Goal: Task Accomplishment & Management: Use online tool/utility

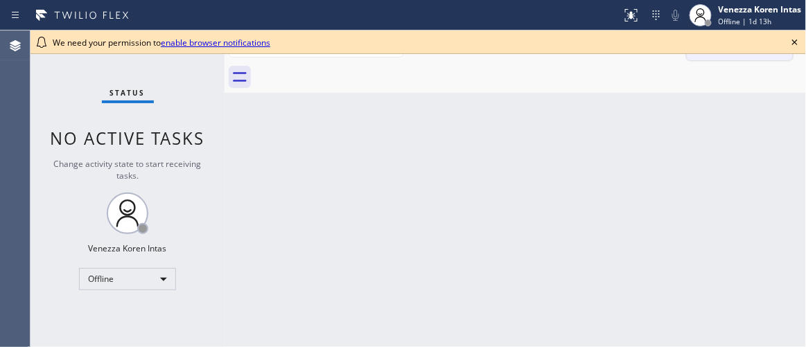
drag, startPoint x: 796, startPoint y: 44, endPoint x: 791, endPoint y: 53, distance: 9.6
click at [796, 45] on icon at bounding box center [795, 42] width 17 height 17
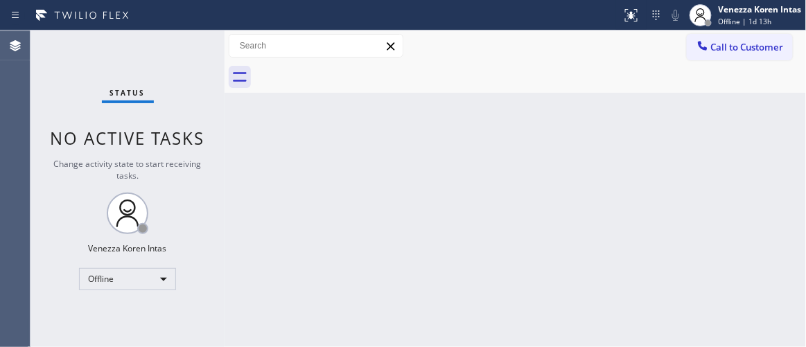
drag, startPoint x: 697, startPoint y: 174, endPoint x: 521, endPoint y: 290, distance: 211.1
click at [697, 177] on div "Back to Dashboard Change Sender ID Customers Technicians Select a contact Outbo…" at bounding box center [516, 188] width 582 height 317
drag, startPoint x: 457, startPoint y: 142, endPoint x: 455, endPoint y: 192, distance: 49.9
click at [457, 143] on div "Back to Dashboard Change Sender ID Customers Technicians Select a contact Outbo…" at bounding box center [516, 188] width 582 height 317
click at [457, 103] on div "Back to Dashboard Change Sender ID Customers Technicians Select a contact Outbo…" at bounding box center [516, 188] width 582 height 317
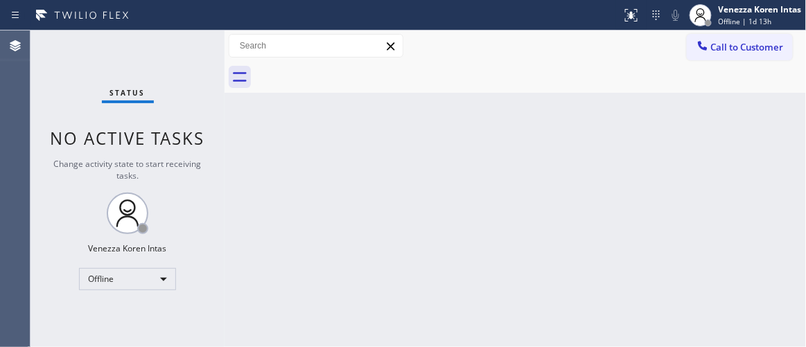
drag, startPoint x: 460, startPoint y: 238, endPoint x: 432, endPoint y: 231, distance: 29.2
click at [442, 235] on div "Back to Dashboard Change Sender ID Customers Technicians Select a contact Outbo…" at bounding box center [516, 188] width 582 height 317
click at [296, 161] on div "Back to Dashboard Change Sender ID Customers Technicians Select a contact Outbo…" at bounding box center [516, 188] width 582 height 317
click at [342, 164] on div "Back to Dashboard Change Sender ID Customers Technicians Select a contact Outbo…" at bounding box center [516, 188] width 582 height 317
click at [577, 235] on div "Back to Dashboard Change Sender ID Customers Technicians Select a contact Outbo…" at bounding box center [516, 188] width 582 height 317
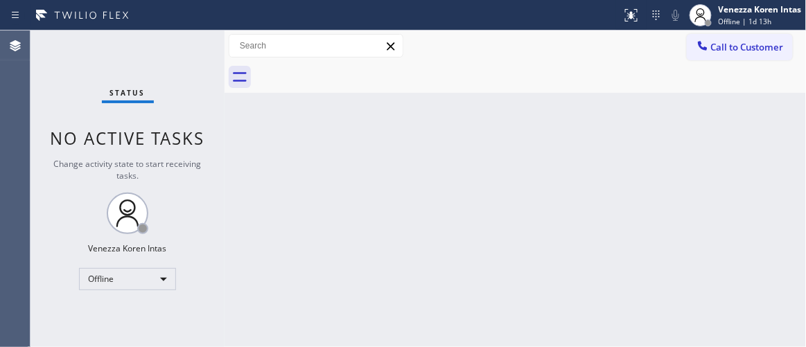
click at [173, 75] on div "Status No active tasks Change activity state to start receiving tasks. Venezza …" at bounding box center [127, 188] width 194 height 317
click at [159, 45] on div "Status No active tasks Change activity state to start receiving tasks. Venezza …" at bounding box center [127, 188] width 194 height 317
click at [410, 214] on div "Back to Dashboard Change Sender ID Customers Technicians Select a contact Outbo…" at bounding box center [516, 188] width 582 height 317
click at [193, 64] on div "Status No active tasks Change activity state to start receiving tasks. Venezza …" at bounding box center [127, 188] width 194 height 317
click at [635, 13] on div at bounding box center [637, 10] width 8 height 8
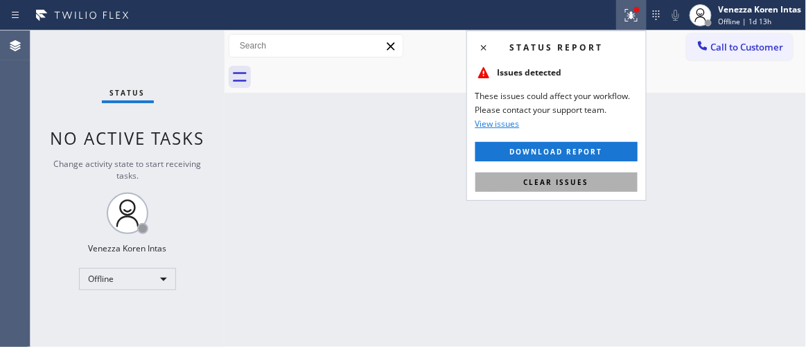
click at [605, 186] on button "Clear issues" at bounding box center [556, 182] width 162 height 19
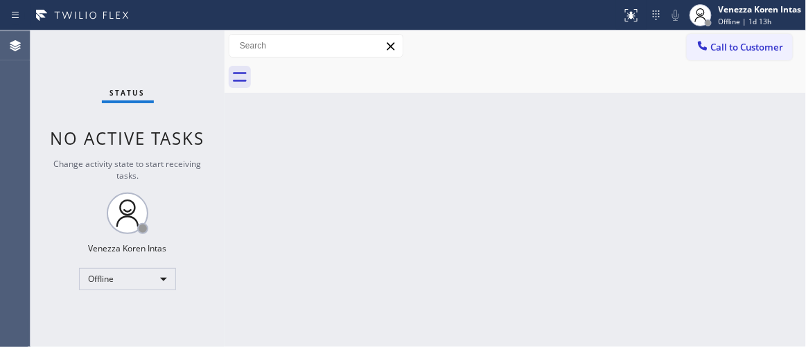
click at [230, 279] on div "Back to Dashboard Change Sender ID Customers Technicians Select a contact Outbo…" at bounding box center [516, 188] width 582 height 317
drag, startPoint x: 614, startPoint y: 193, endPoint x: 507, endPoint y: 163, distance: 111.0
click at [614, 193] on div "Back to Dashboard Change Sender ID Customers Technicians Select a contact Outbo…" at bounding box center [516, 188] width 582 height 317
drag, startPoint x: 507, startPoint y: 163, endPoint x: 323, endPoint y: 117, distance: 189.9
click at [487, 161] on div "Back to Dashboard Change Sender ID Customers Technicians Select a contact Outbo…" at bounding box center [516, 188] width 582 height 317
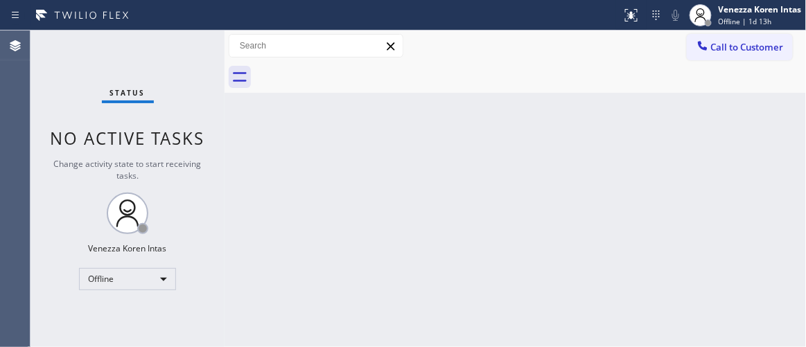
drag, startPoint x: 323, startPoint y: 117, endPoint x: 328, endPoint y: 131, distance: 14.7
click at [324, 121] on div "Back to Dashboard Change Sender ID Customers Technicians Select a contact Outbo…" at bounding box center [516, 188] width 582 height 317
drag, startPoint x: 200, startPoint y: 109, endPoint x: 268, endPoint y: 164, distance: 88.2
click at [205, 110] on div "Status No active tasks Change activity state to start receiving tasks. Venezza …" at bounding box center [127, 188] width 194 height 317
drag, startPoint x: 286, startPoint y: 173, endPoint x: 385, endPoint y: 189, distance: 100.5
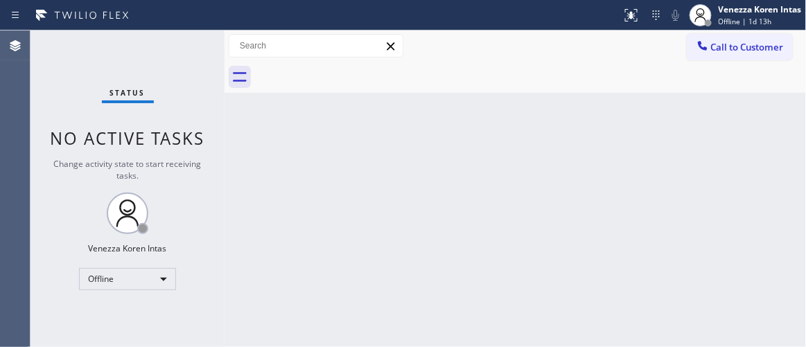
click at [296, 177] on div "Back to Dashboard Change Sender ID Customers Technicians Select a contact Outbo…" at bounding box center [516, 188] width 582 height 317
drag, startPoint x: 385, startPoint y: 189, endPoint x: 401, endPoint y: 308, distance: 120.3
click at [387, 190] on div "Back to Dashboard Change Sender ID Customers Technicians Select a contact Outbo…" at bounding box center [516, 188] width 582 height 317
click at [212, 118] on div "Status No active tasks Change activity state to start receiving tasks. Venezza …" at bounding box center [127, 188] width 194 height 317
click at [312, 184] on div "Back to Dashboard Change Sender ID Customers Technicians Select a contact Outbo…" at bounding box center [516, 188] width 582 height 317
